Goal: Book appointment/travel/reservation

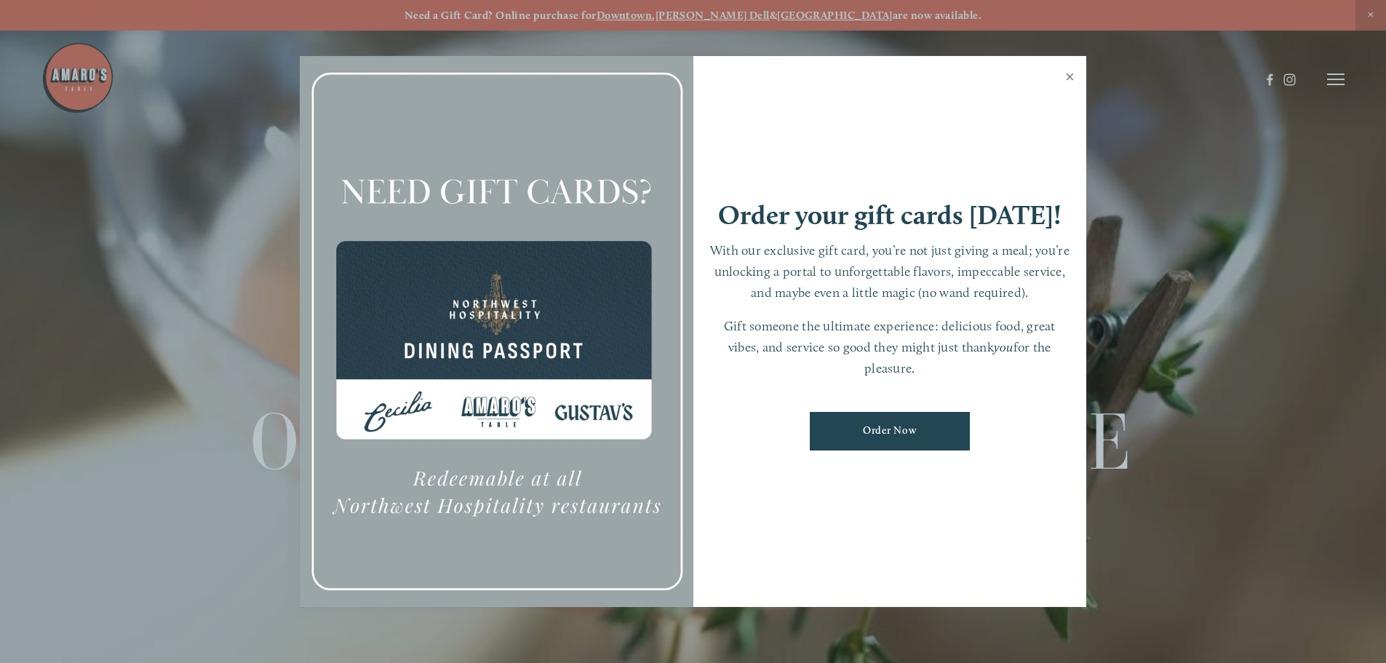
click at [1068, 78] on link "Close" at bounding box center [1070, 78] width 28 height 41
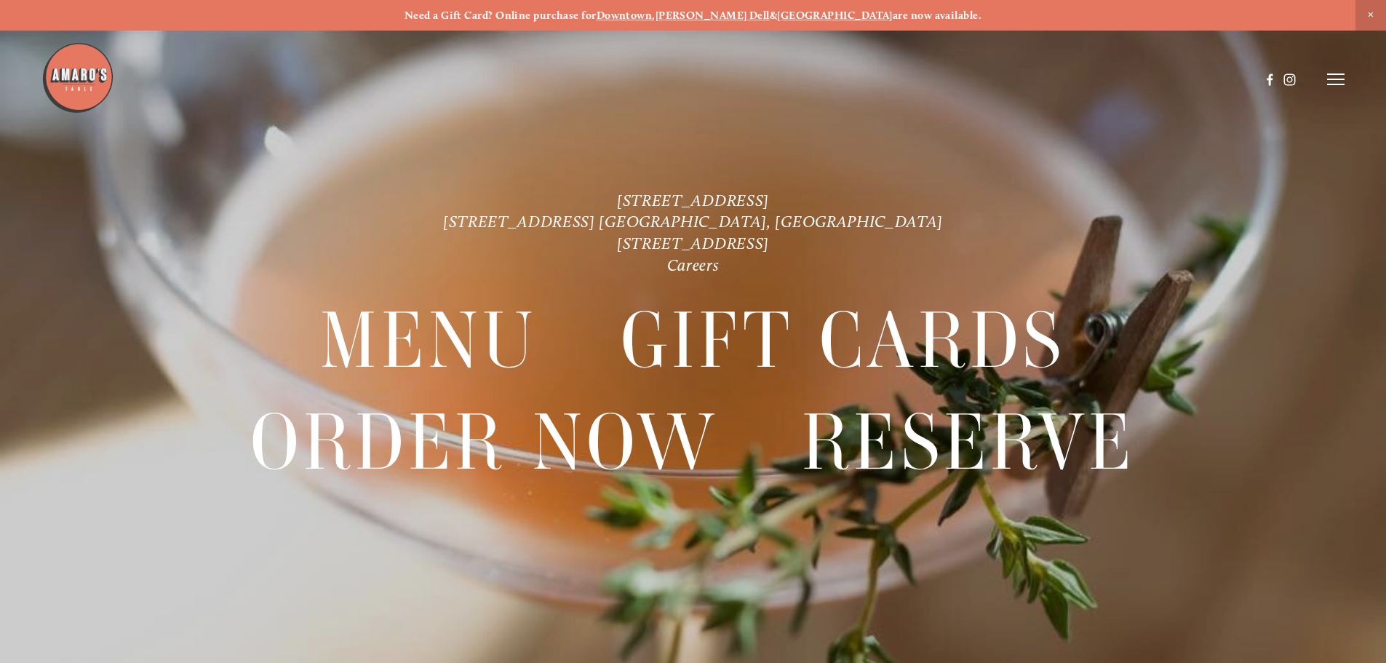
click at [1333, 82] on icon at bounding box center [1335, 79] width 17 height 13
click at [1136, 79] on span "Visit" at bounding box center [1140, 79] width 25 height 14
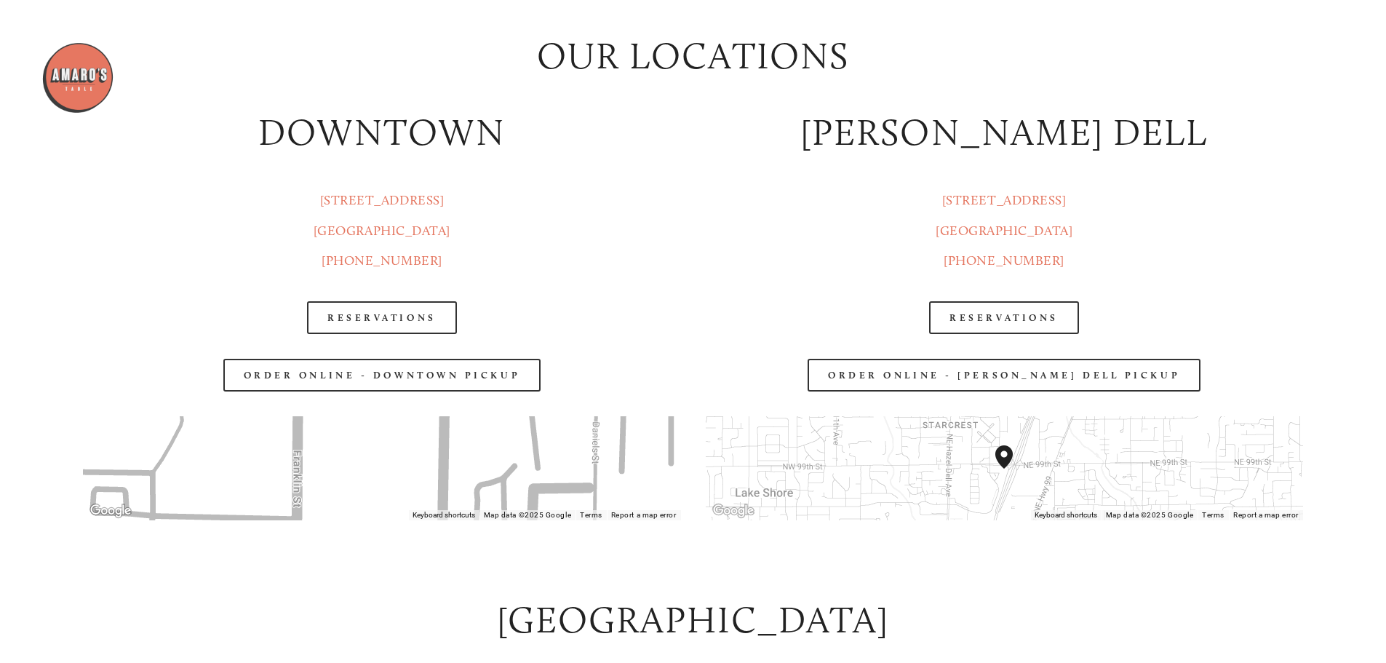
scroll to position [1744, 0]
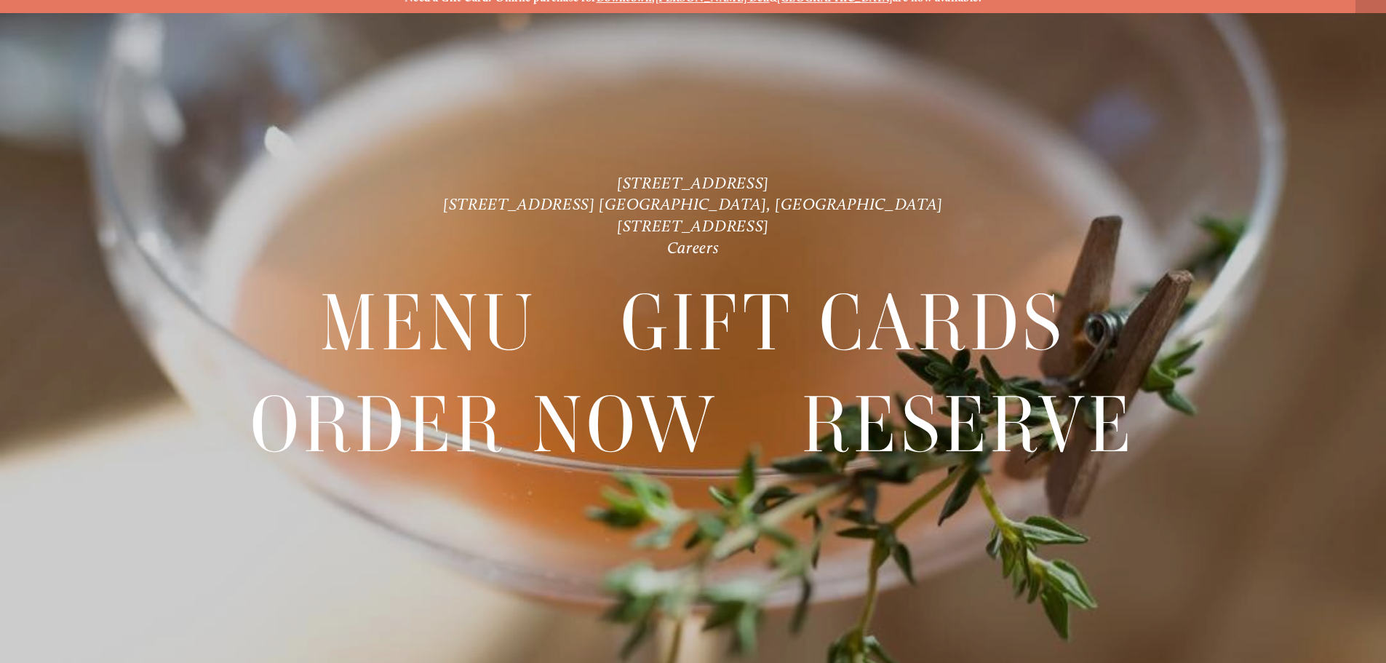
scroll to position [31, 0]
